Goal: Find specific page/section: Find specific page/section

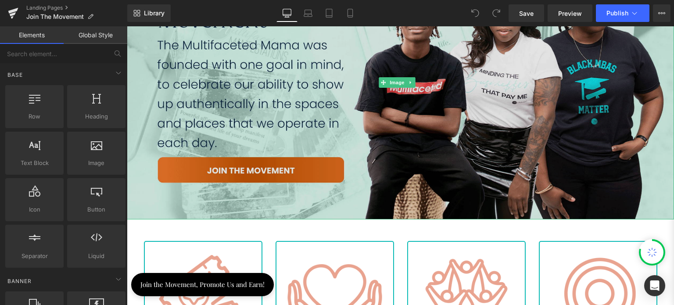
scroll to position [176, 0]
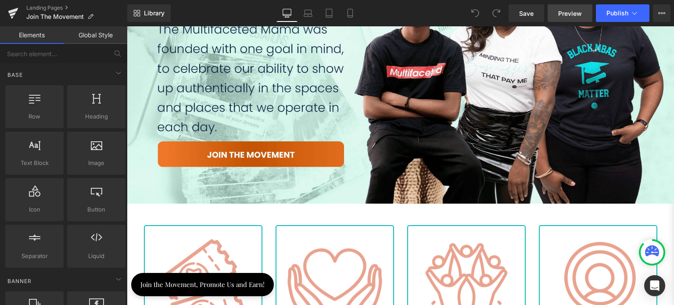
click at [575, 12] on span "Preview" at bounding box center [570, 13] width 24 height 9
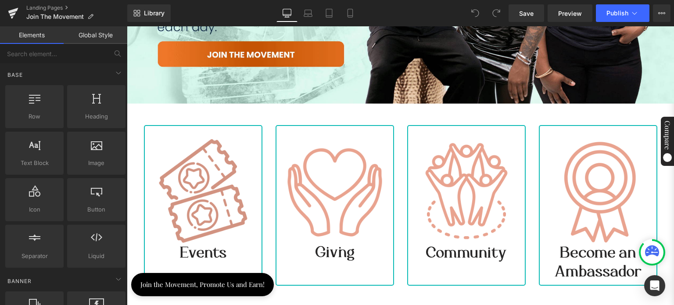
scroll to position [307, 0]
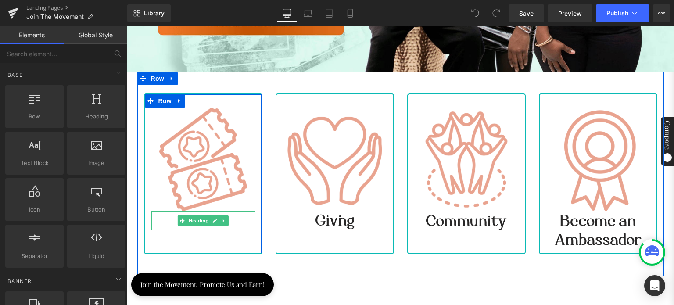
click at [236, 215] on h3 "Events" at bounding box center [203, 220] width 104 height 19
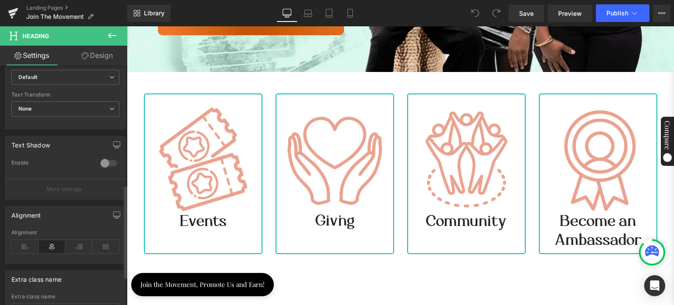
scroll to position [381, 0]
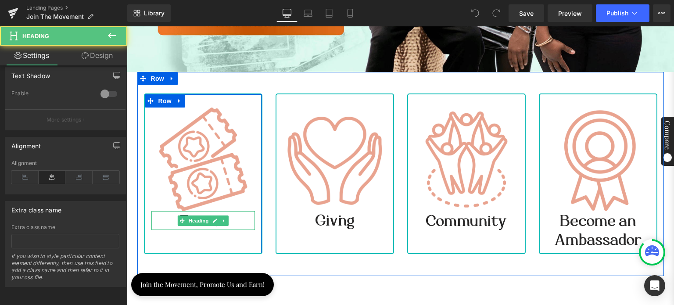
click at [232, 217] on h3 "Events" at bounding box center [203, 220] width 104 height 19
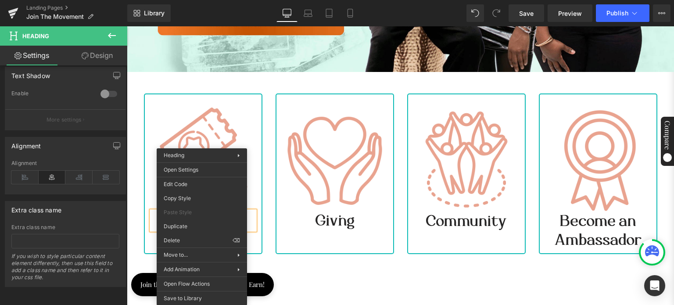
click at [152, 240] on div "Image Events Heading Row" at bounding box center [203, 173] width 118 height 161
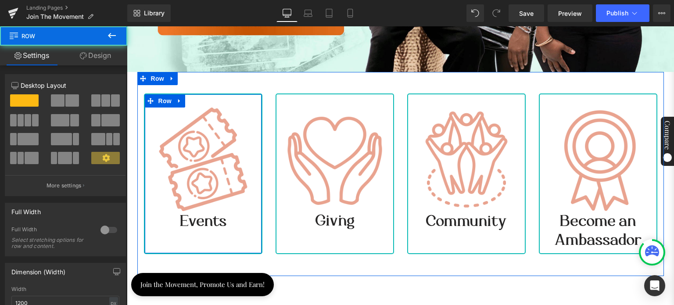
click at [197, 239] on div "Image Events Heading Row" at bounding box center [203, 173] width 118 height 161
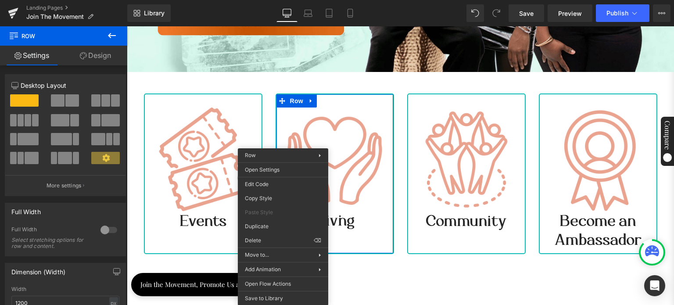
click at [310, 269] on div "Rendering Content" at bounding box center [337, 270] width 54 height 10
click at [342, 265] on div "Rendering Content" at bounding box center [337, 270] width 54 height 10
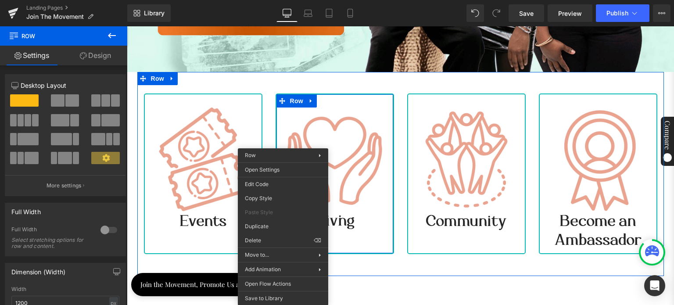
click at [342, 244] on div "Image Giving Heading Row" at bounding box center [335, 173] width 118 height 161
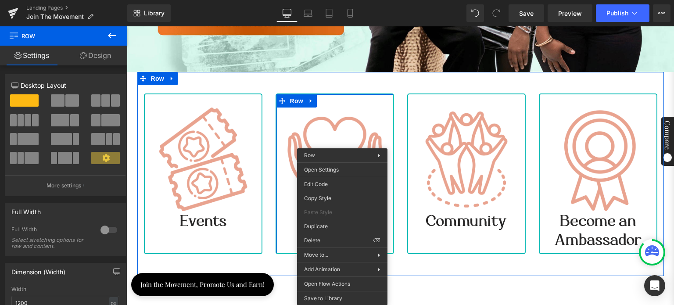
click at [277, 258] on div "Image Events Heading Row Image Giving Heading Row Image Community Heading Row I…" at bounding box center [400, 174] width 527 height 204
